Goal: Task Accomplishment & Management: Use online tool/utility

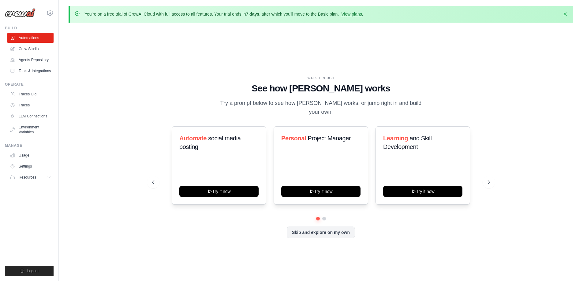
drag, startPoint x: 512, startPoint y: 84, endPoint x: 513, endPoint y: 80, distance: 4.6
click at [512, 84] on div "WALKTHROUGH See how [PERSON_NAME] works Try a prompt below to see how [PERSON_N…" at bounding box center [321, 162] width 505 height 269
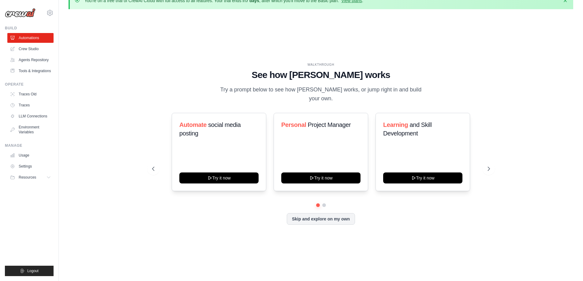
scroll to position [21, 0]
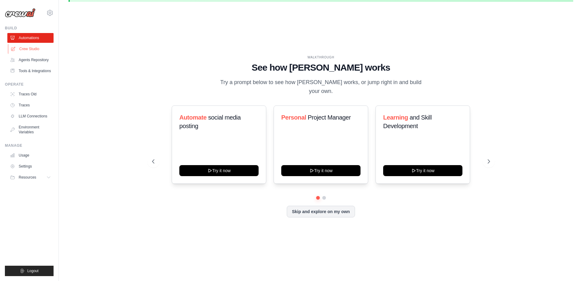
click at [21, 48] on link "Crew Studio" at bounding box center [31, 49] width 46 height 10
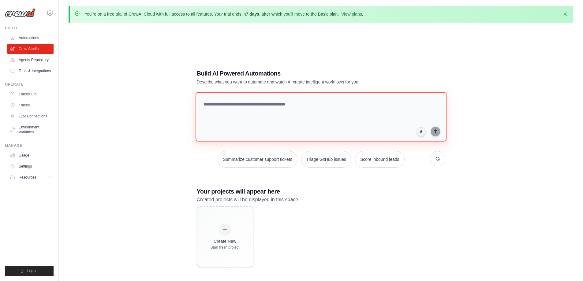
click at [253, 117] on textarea at bounding box center [320, 117] width 251 height 50
click at [272, 111] on textarea at bounding box center [320, 117] width 251 height 50
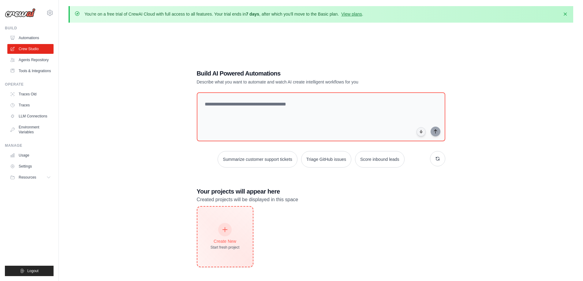
click at [229, 238] on div "Create New" at bounding box center [225, 241] width 29 height 6
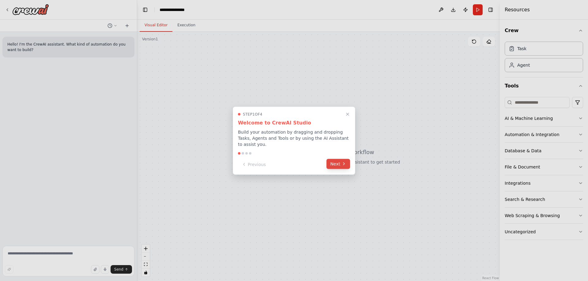
click at [345, 166] on icon at bounding box center [343, 164] width 5 height 5
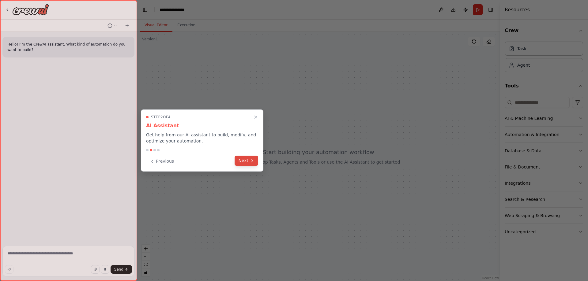
click at [245, 160] on button "Next" at bounding box center [246, 161] width 24 height 10
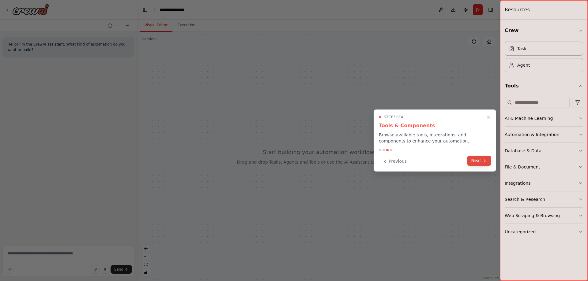
click at [483, 162] on icon at bounding box center [484, 161] width 5 height 5
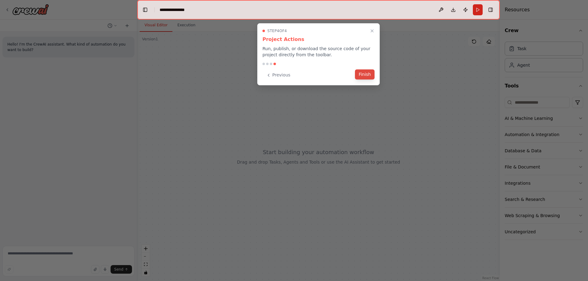
click at [361, 76] on button "Finish" at bounding box center [365, 74] width 20 height 10
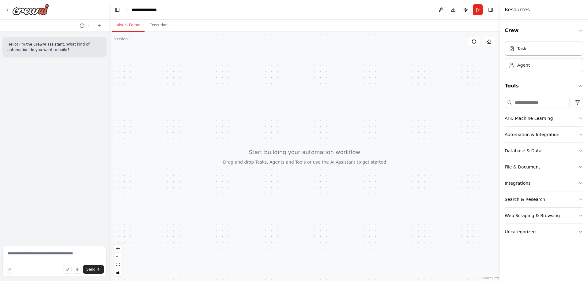
drag, startPoint x: 137, startPoint y: 112, endPoint x: 109, endPoint y: 111, distance: 27.3
click at [109, 111] on div "**********" at bounding box center [294, 140] width 588 height 281
click at [154, 24] on button "Execution" at bounding box center [158, 25] width 28 height 13
click at [128, 26] on button "Visual Editor" at bounding box center [128, 25] width 33 height 13
click at [317, 155] on div at bounding box center [304, 156] width 390 height 249
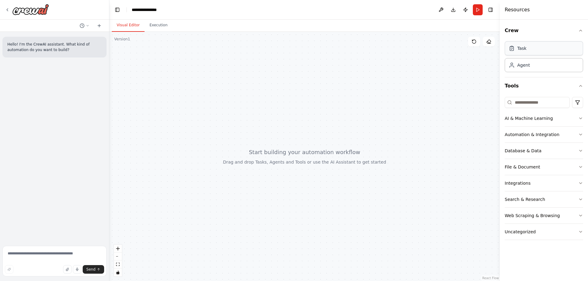
click at [536, 49] on div "Task" at bounding box center [543, 48] width 78 height 14
click at [525, 68] on div "Agent" at bounding box center [543, 65] width 78 height 14
click at [525, 48] on div "Task" at bounding box center [521, 48] width 9 height 6
click at [525, 52] on div "Task" at bounding box center [543, 48] width 78 height 14
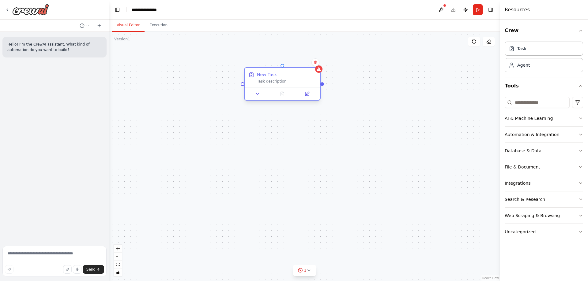
drag, startPoint x: 340, startPoint y: 86, endPoint x: 296, endPoint y: 74, distance: 45.6
click at [296, 74] on div "New Task" at bounding box center [286, 75] width 59 height 6
drag, startPoint x: 323, startPoint y: 85, endPoint x: 364, endPoint y: 88, distance: 40.5
click at [364, 88] on div "New Task Task description" at bounding box center [304, 156] width 390 height 249
click at [306, 95] on icon at bounding box center [307, 93] width 3 height 3
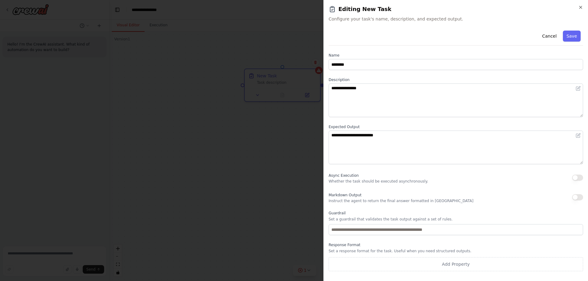
click at [583, 8] on div "**********" at bounding box center [455, 140] width 264 height 281
click at [580, 6] on icon "button" at bounding box center [580, 7] width 5 height 5
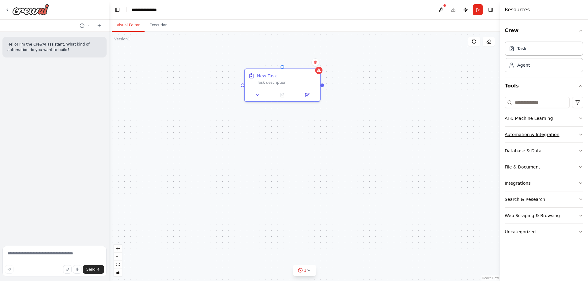
click at [531, 137] on div "Automation & Integration" at bounding box center [531, 135] width 55 height 6
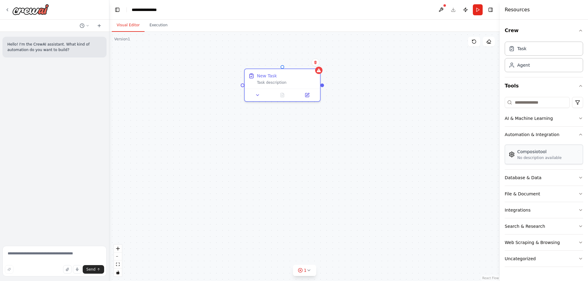
click at [534, 161] on div "Composiotool No description available" at bounding box center [543, 155] width 78 height 20
click at [526, 159] on div "No description available" at bounding box center [539, 158] width 44 height 5
click at [512, 156] on img at bounding box center [511, 155] width 6 height 6
click at [536, 162] on div "Composiotool No description available" at bounding box center [543, 155] width 78 height 20
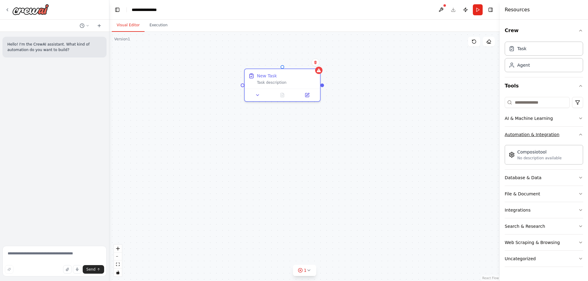
click at [535, 140] on button "Automation & Integration" at bounding box center [543, 135] width 78 height 16
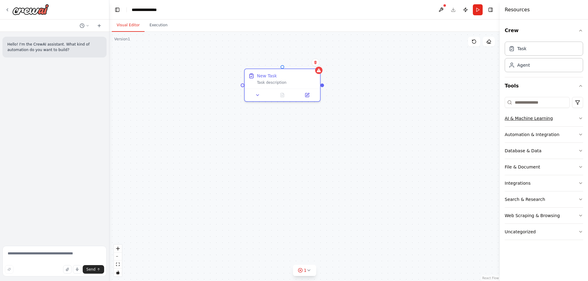
click at [535, 117] on div "AI & Machine Learning" at bounding box center [528, 118] width 48 height 6
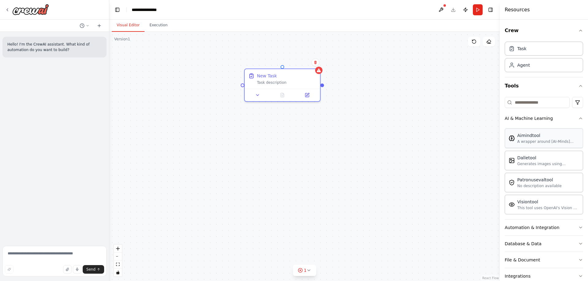
click at [538, 144] on div "Aimindtool A wrapper around [AI-Minds](https://mindsdb.com/minds). Useful for w…" at bounding box center [543, 139] width 78 height 20
click at [322, 84] on div at bounding box center [322, 84] width 4 height 4
click at [367, 89] on div "New Task Task description" at bounding box center [304, 156] width 390 height 249
drag, startPoint x: 316, startPoint y: 88, endPoint x: 284, endPoint y: 82, distance: 31.7
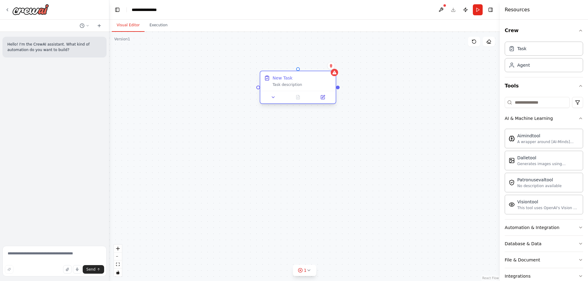
click at [284, 82] on div "New Task Task description" at bounding box center [297, 81] width 75 height 20
drag, startPoint x: 319, startPoint y: 82, endPoint x: 309, endPoint y: 140, distance: 58.6
click at [309, 140] on div "New Task Task description" at bounding box center [304, 156] width 390 height 249
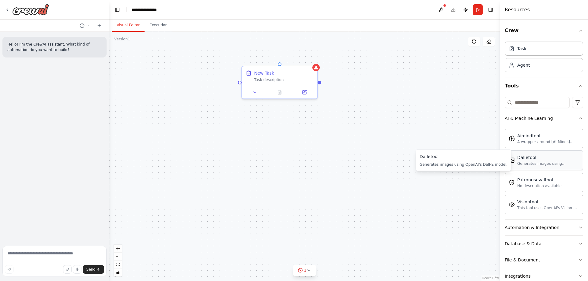
click at [533, 165] on div "Generates images using OpenAI's Dall-E model." at bounding box center [548, 163] width 62 height 5
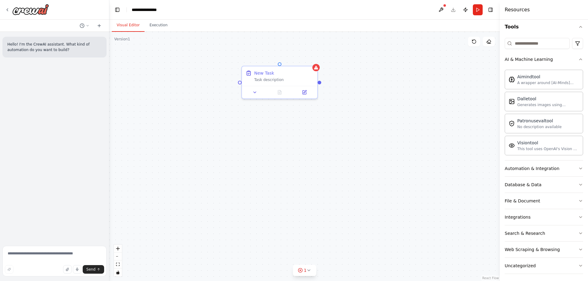
scroll to position [62, 0]
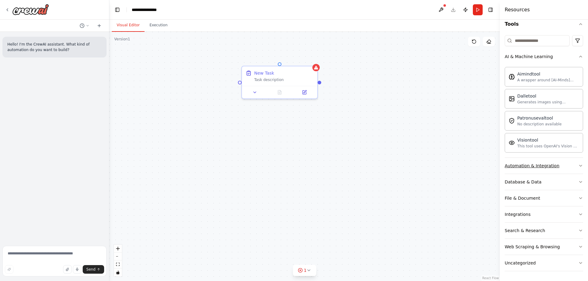
click at [526, 165] on div "Automation & Integration" at bounding box center [531, 166] width 55 height 6
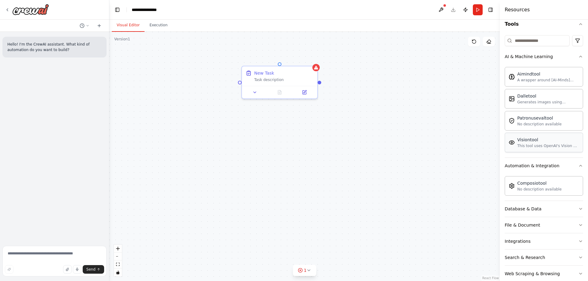
click at [529, 146] on div "This tool uses OpenAI's Vision API to describe the contents of an image." at bounding box center [548, 146] width 62 height 5
click at [528, 149] on div "Visiontool This tool uses OpenAI's Vision API to describe the contents of an im…" at bounding box center [543, 143] width 78 height 20
click at [530, 146] on div "This tool uses OpenAI's Vision API to describe the contents of an image." at bounding box center [548, 146] width 62 height 5
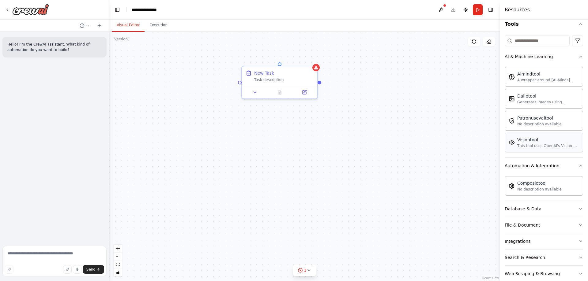
click at [530, 146] on div "This tool uses OpenAI's Vision API to describe the contents of an image." at bounding box center [548, 146] width 62 height 5
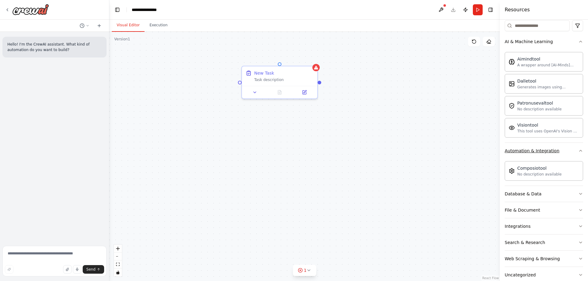
scroll to position [89, 0]
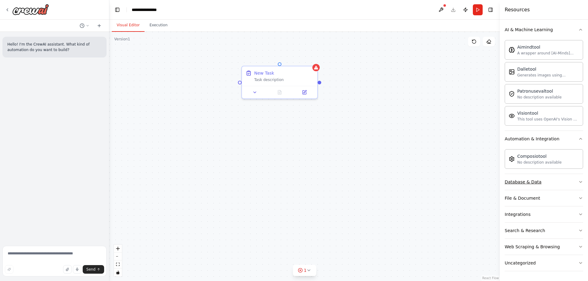
click at [531, 186] on button "Database & Data" at bounding box center [543, 182] width 78 height 16
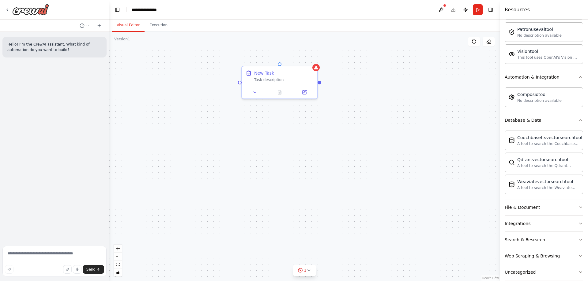
scroll to position [160, 0]
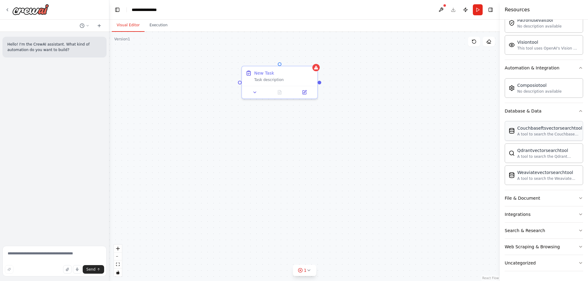
click at [519, 138] on div "Couchbaseftsvectorsearchtool A tool to search the Couchbase database for releva…" at bounding box center [543, 131] width 78 height 20
click at [524, 138] on div "Couchbaseftsvectorsearchtool A tool to search the Couchbase database for releva…" at bounding box center [543, 131] width 78 height 20
click at [553, 155] on div "A tool to search the Qdrant database for relevant information on internal docum…" at bounding box center [548, 156] width 62 height 5
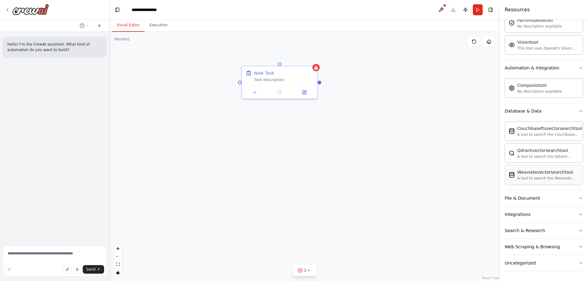
click at [541, 181] on div "Weaviatevectorsearchtool A tool to search the Weaviate database for relevant in…" at bounding box center [543, 175] width 78 height 20
click at [523, 197] on div "File & Document" at bounding box center [522, 198] width 36 height 6
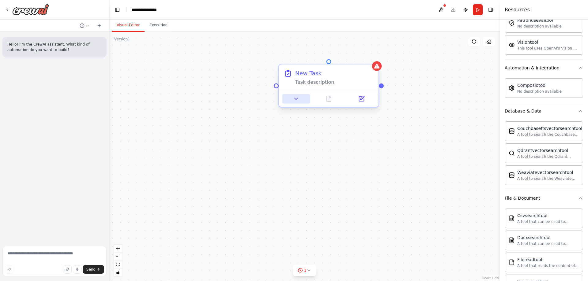
click at [294, 100] on icon at bounding box center [296, 99] width 6 height 6
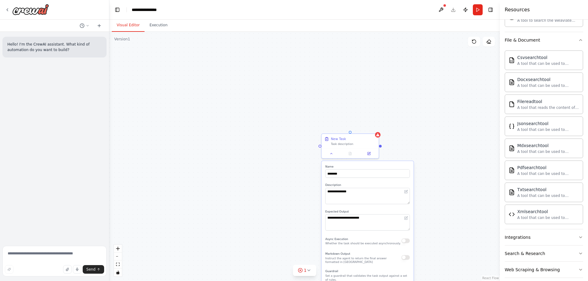
scroll to position [317, 0]
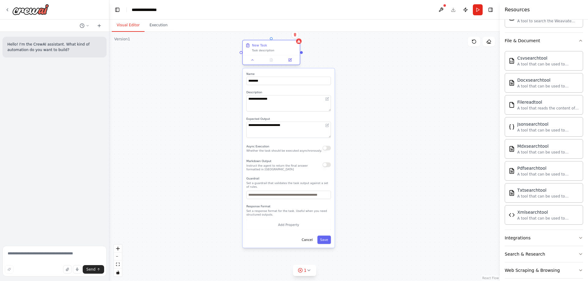
drag, startPoint x: 338, startPoint y: 137, endPoint x: 257, endPoint y: 47, distance: 121.6
click at [258, 44] on div "New Task" at bounding box center [259, 45] width 15 height 5
click at [379, 151] on div "**********" at bounding box center [304, 156] width 390 height 249
click at [310, 239] on button "Cancel" at bounding box center [307, 240] width 17 height 8
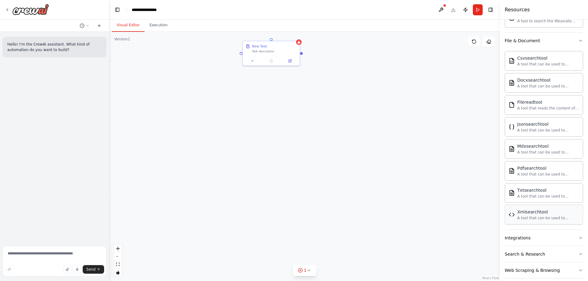
click at [534, 219] on div "A tool that can be used to semantic search a query from a XML's content." at bounding box center [548, 218] width 62 height 5
click at [449, 218] on div "New Task Task description" at bounding box center [304, 156] width 390 height 249
click at [512, 224] on div "Xmlsearchtool A tool that can be used to semantic search a query from a XML's c…" at bounding box center [543, 215] width 78 height 20
click at [518, 220] on div "A tool that can be used to semantic search a query from a XML's content." at bounding box center [548, 218] width 62 height 5
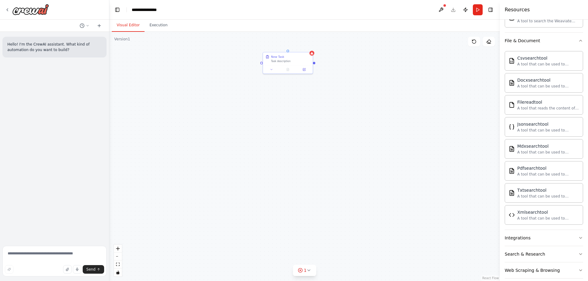
click at [427, 131] on div "New Task Task description" at bounding box center [304, 156] width 390 height 249
drag, startPoint x: 393, startPoint y: 103, endPoint x: 379, endPoint y: 167, distance: 65.2
click at [367, 173] on div "New Task Task description" at bounding box center [304, 156] width 390 height 249
click at [556, 42] on button "File & Document" at bounding box center [543, 41] width 78 height 16
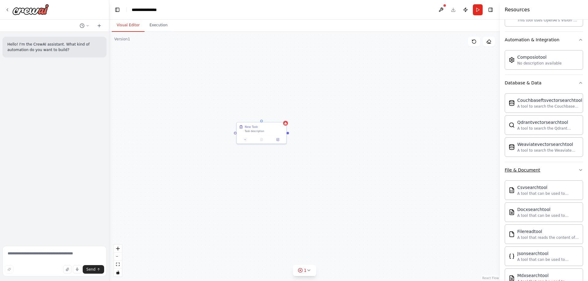
scroll to position [160, 0]
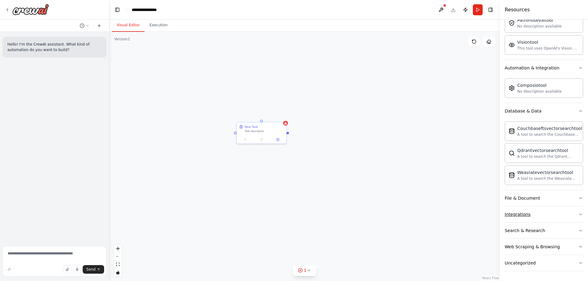
click at [520, 216] on div "Integrations" at bounding box center [517, 215] width 26 height 6
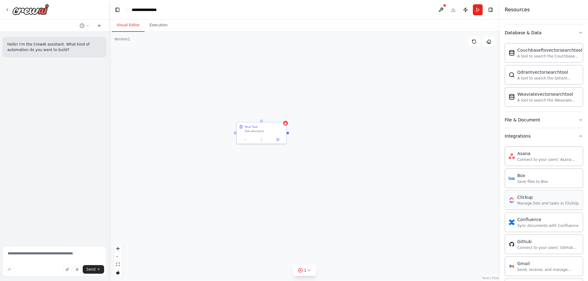
scroll to position [252, 0]
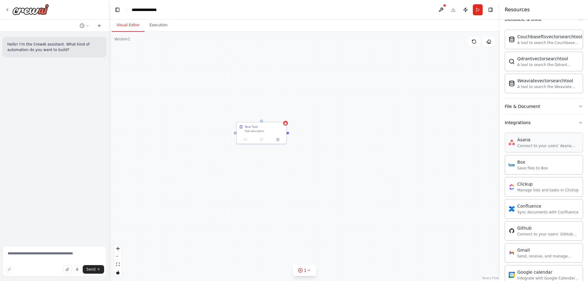
click at [541, 149] on div "Asana Connect to your users’ Asana accounts" at bounding box center [543, 143] width 78 height 20
click at [541, 166] on div "Save files to Box" at bounding box center [532, 168] width 31 height 5
click at [538, 168] on div "Save files to Box" at bounding box center [532, 168] width 31 height 5
drag, startPoint x: 538, startPoint y: 168, endPoint x: 414, endPoint y: 182, distance: 125.0
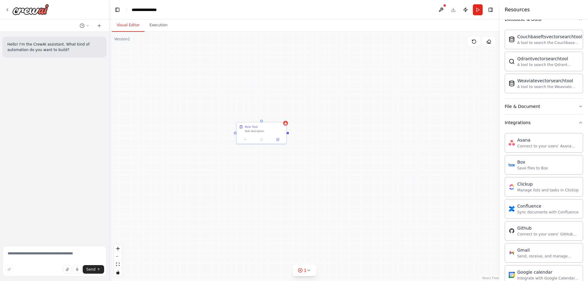
click at [414, 182] on div "**********" at bounding box center [294, 140] width 588 height 281
drag, startPoint x: 287, startPoint y: 133, endPoint x: 512, endPoint y: 185, distance: 230.0
click at [512, 185] on div "**********" at bounding box center [294, 140] width 588 height 281
drag, startPoint x: 326, startPoint y: 203, endPoint x: 484, endPoint y: 177, distance: 160.1
click at [484, 177] on div "New Task Task description" at bounding box center [304, 156] width 390 height 249
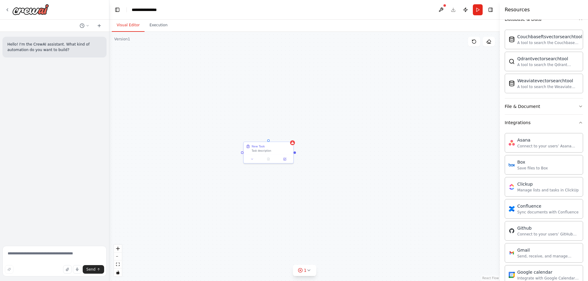
drag, startPoint x: 328, startPoint y: 158, endPoint x: 321, endPoint y: 204, distance: 46.5
click at [321, 204] on div "New Task Task description" at bounding box center [304, 156] width 390 height 249
click at [543, 234] on div "Connect to your users’ GitHub accounts" at bounding box center [548, 234] width 62 height 5
click at [528, 257] on div "Send, receive, and manage Gmail messages and email settings." at bounding box center [548, 256] width 62 height 5
click at [535, 254] on div "Send, receive, and manage Gmail messages and email settings." at bounding box center [548, 256] width 62 height 5
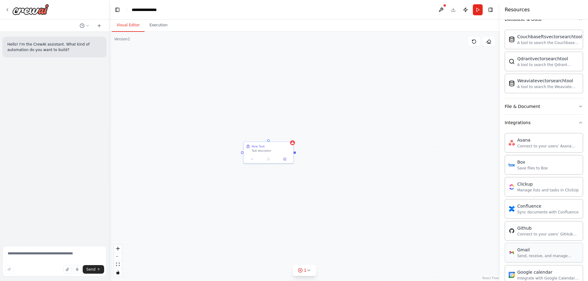
click at [535, 254] on div "Send, receive, and manage Gmail messages and email settings." at bounding box center [548, 256] width 62 height 5
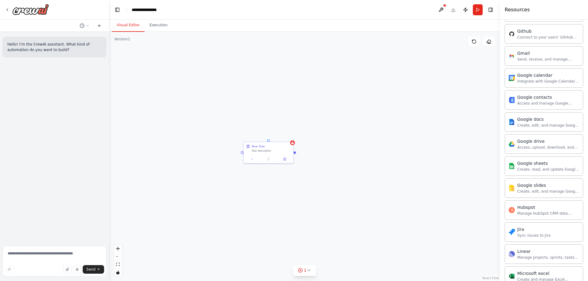
scroll to position [558, 0]
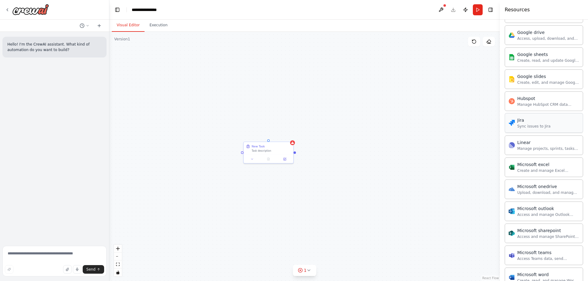
click at [521, 125] on div "Sync issues to Jira" at bounding box center [533, 126] width 33 height 5
drag, startPoint x: 539, startPoint y: 125, endPoint x: 530, endPoint y: 122, distance: 9.1
click at [530, 122] on div "Jira" at bounding box center [533, 120] width 33 height 6
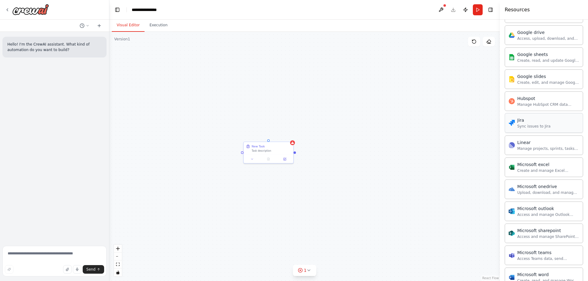
click at [530, 122] on div "Jira" at bounding box center [533, 120] width 33 height 6
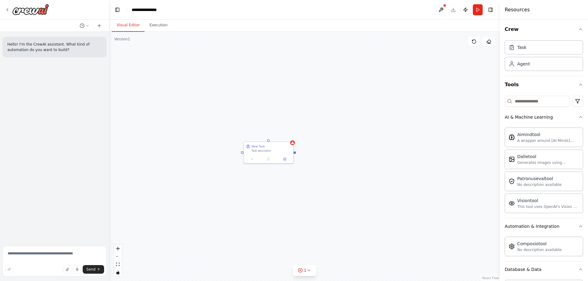
scroll to position [0, 0]
click at [578, 116] on icon "button" at bounding box center [580, 118] width 5 height 5
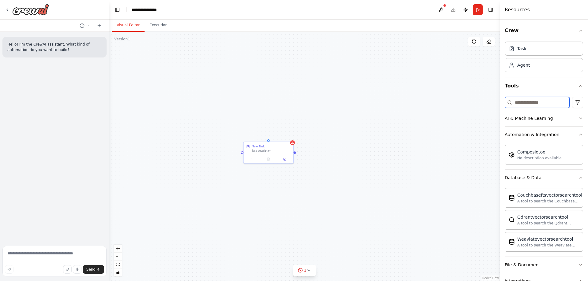
click at [524, 102] on input at bounding box center [536, 102] width 65 height 11
type input "*"
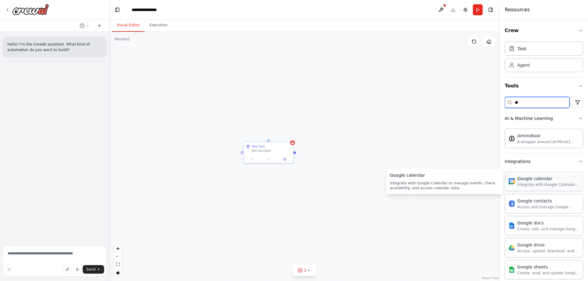
type input "**"
click at [541, 188] on div "Google calendar Integrate with Google Calendar to manage events, check availabi…" at bounding box center [543, 182] width 78 height 20
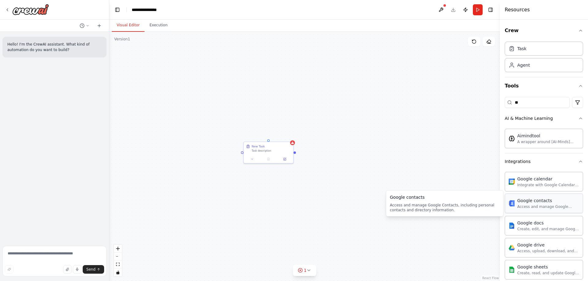
click at [527, 207] on div "Access and manage Google Contacts, including personal contacts and directory in…" at bounding box center [548, 206] width 62 height 5
click at [527, 206] on div "Access and manage Google Contacts, including personal contacts and directory in…" at bounding box center [548, 206] width 62 height 5
click at [527, 205] on div "Access and manage Google Contacts, including personal contacts and directory in…" at bounding box center [548, 206] width 62 height 5
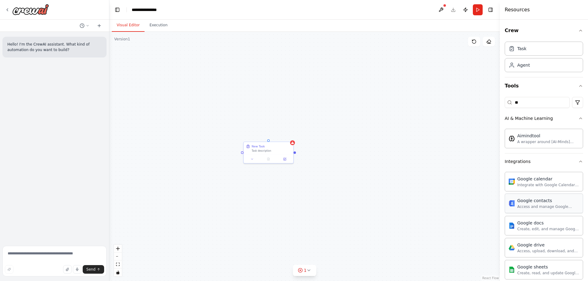
click at [527, 205] on div "Access and manage Google Contacts, including personal contacts and directory in…" at bounding box center [548, 206] width 62 height 5
click at [529, 188] on div "Google calendar Integrate with Google Calendar to manage events, check availabi…" at bounding box center [543, 182] width 78 height 20
click at [535, 225] on div "Google docs" at bounding box center [548, 223] width 62 height 6
